Goal: Communication & Community: Participate in discussion

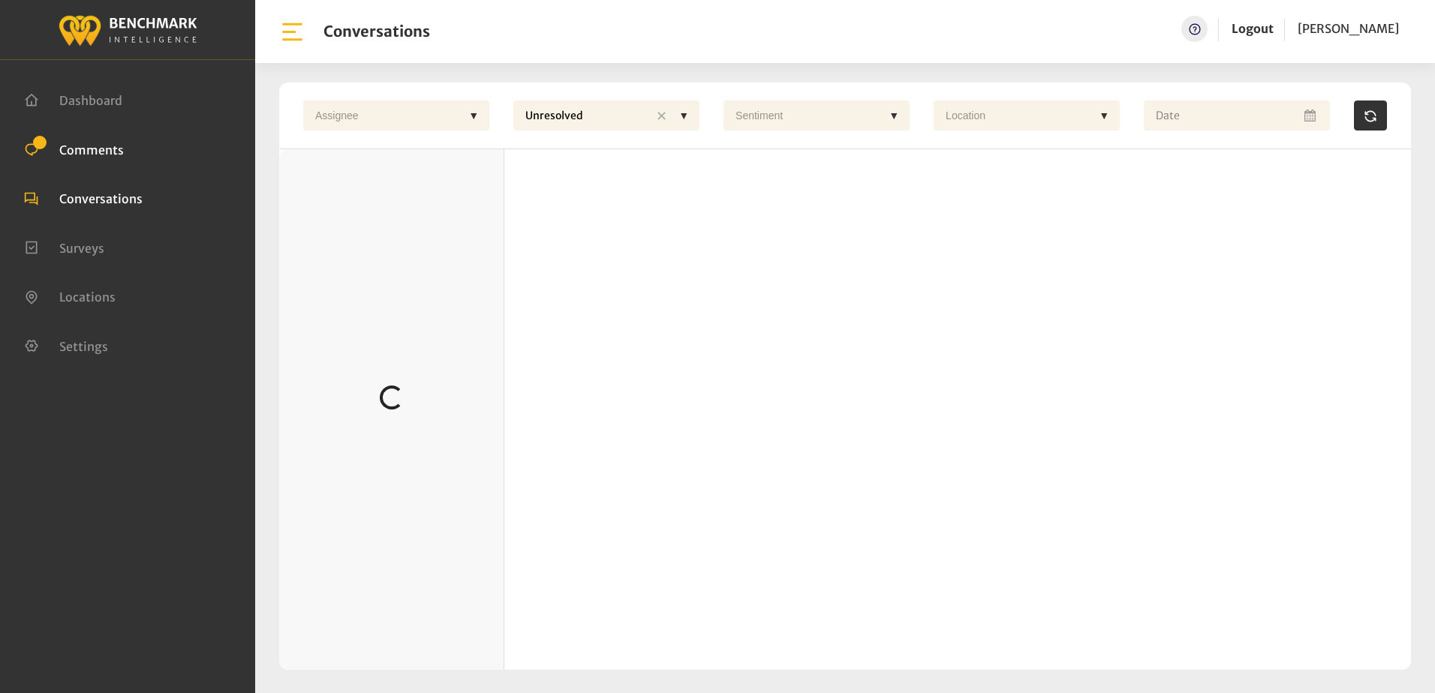
click at [132, 152] on li "Comments" at bounding box center [127, 150] width 207 height 20
click at [98, 152] on span "Comments" at bounding box center [91, 149] width 65 height 15
click at [96, 150] on span "Comments" at bounding box center [91, 149] width 65 height 15
drag, startPoint x: 98, startPoint y: 152, endPoint x: 116, endPoint y: 153, distance: 17.3
click at [98, 152] on span "Comments" at bounding box center [91, 149] width 65 height 15
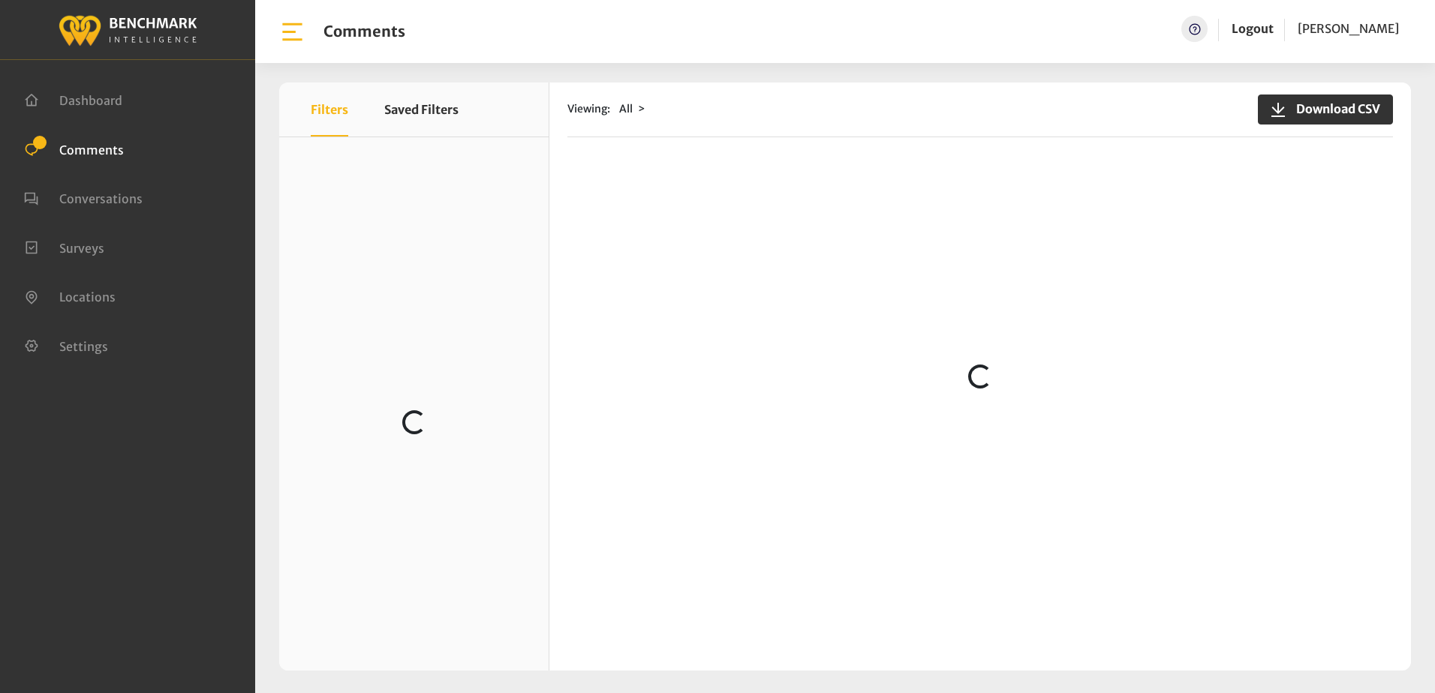
scroll to position [5265, 0]
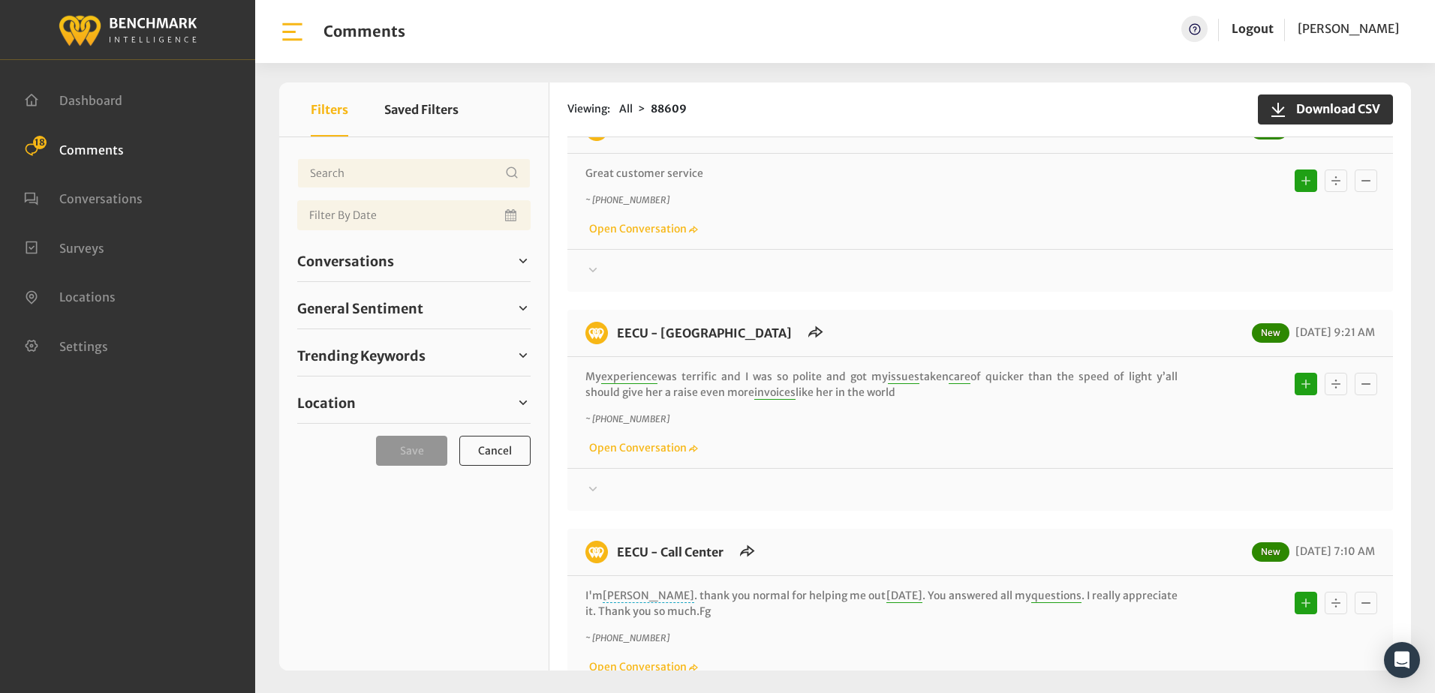
scroll to position [675, 0]
